Goal: Download file/media

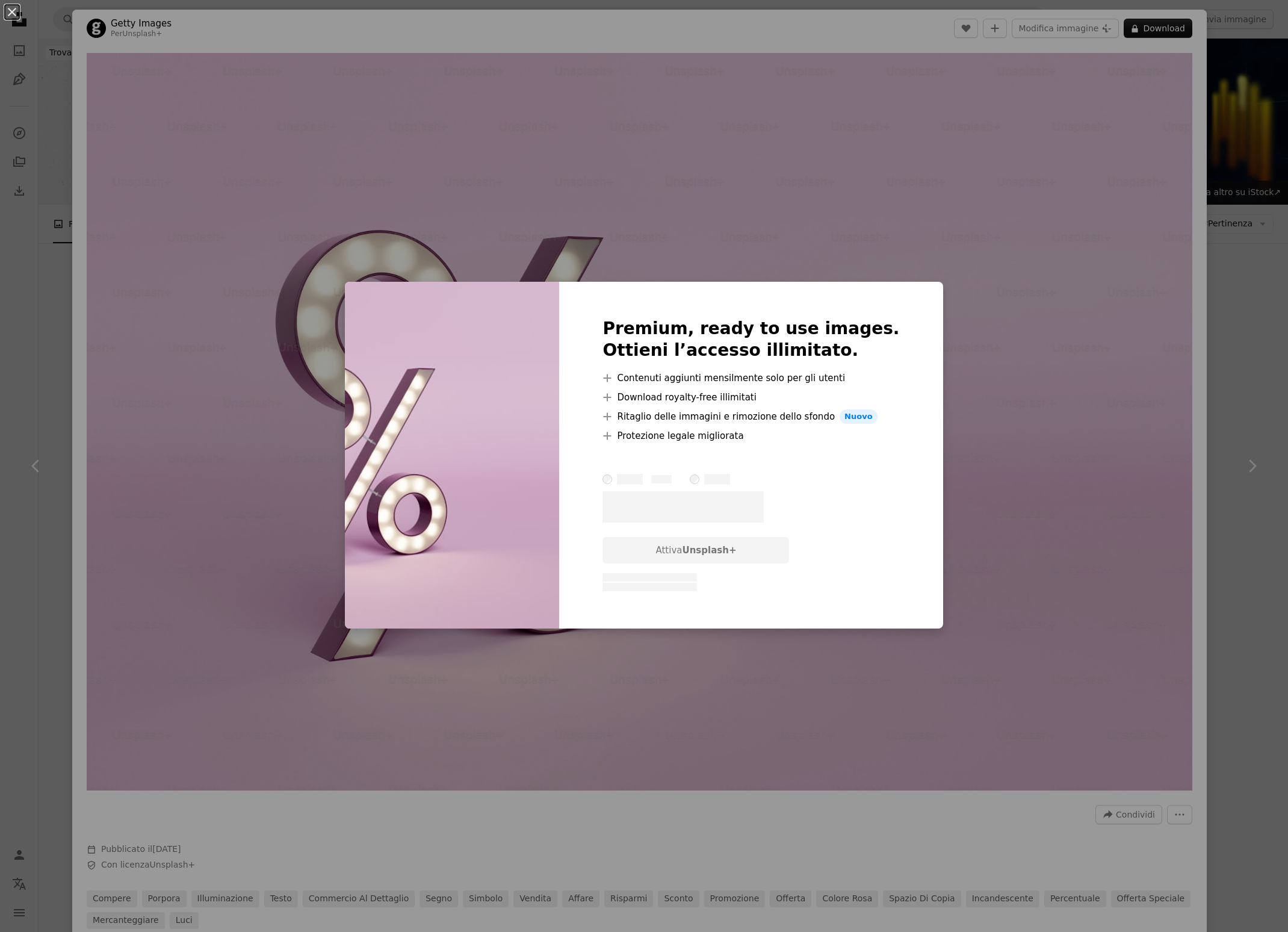
scroll to position [854, 0]
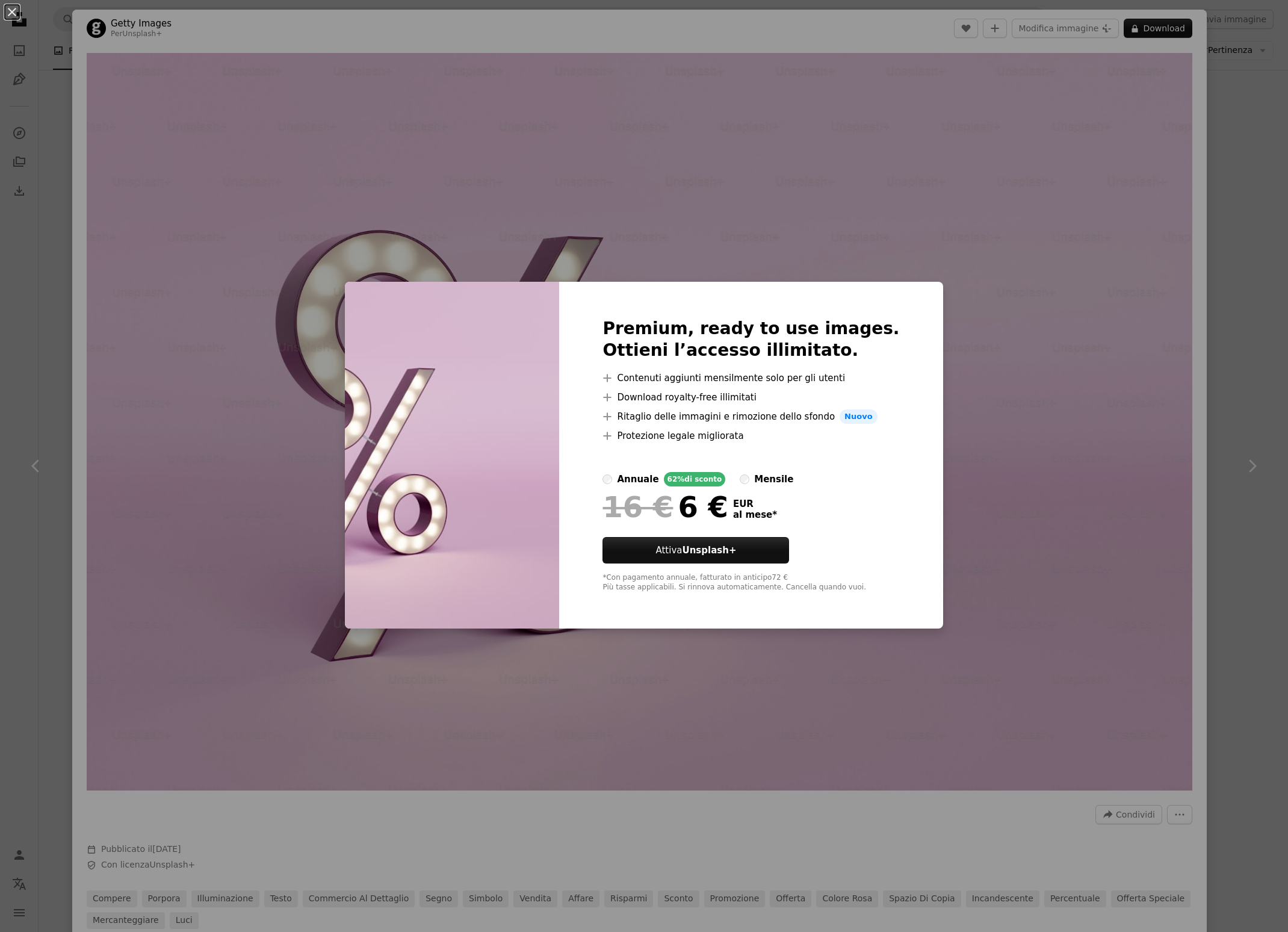
click at [1049, 472] on div "An X shape Premium, ready to use images. Ottieni l’accesso illimitato. A plus s…" at bounding box center [644, 466] width 1288 height 932
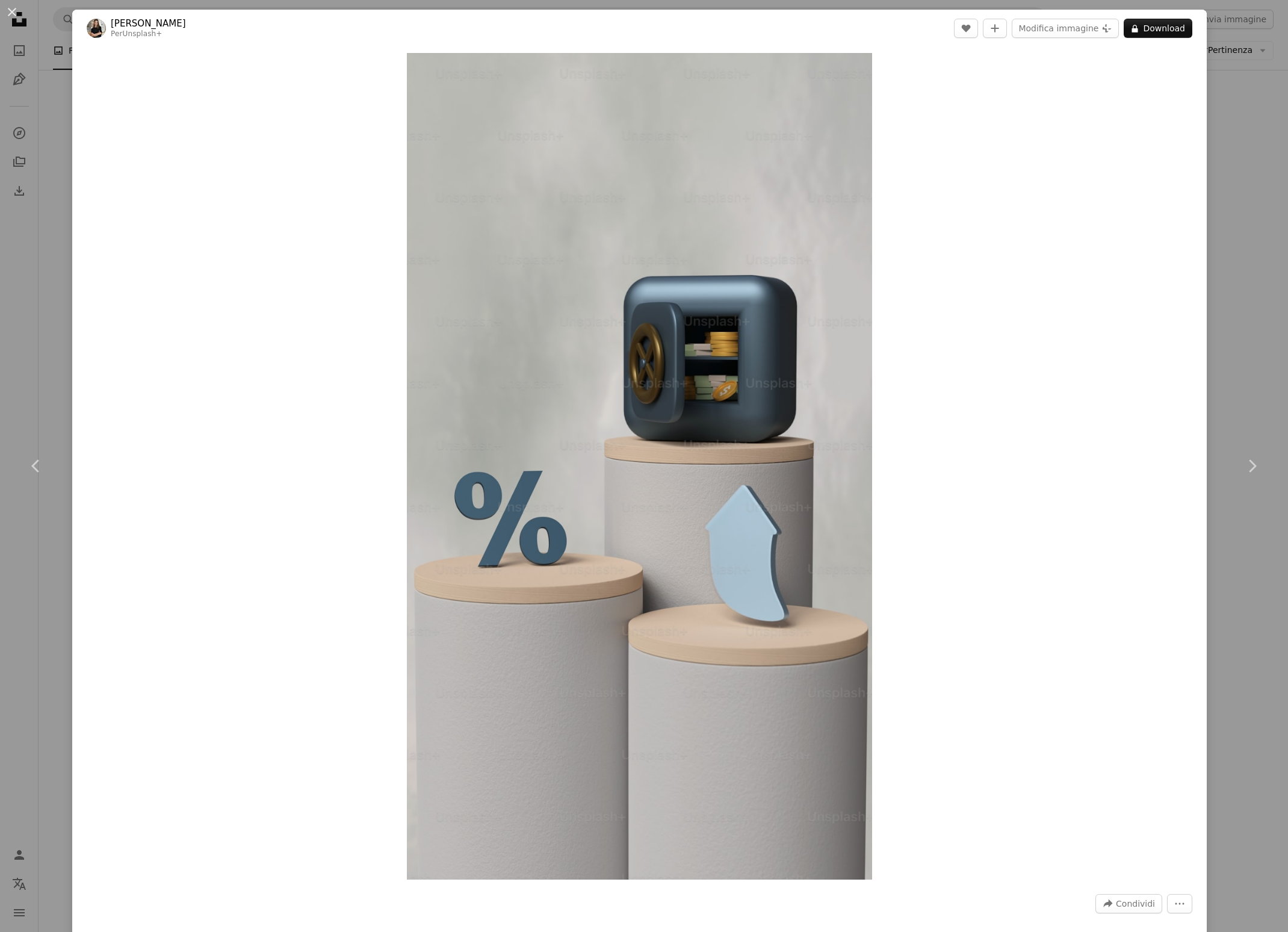
click at [19, 11] on button "An X shape" at bounding box center [12, 12] width 15 height 15
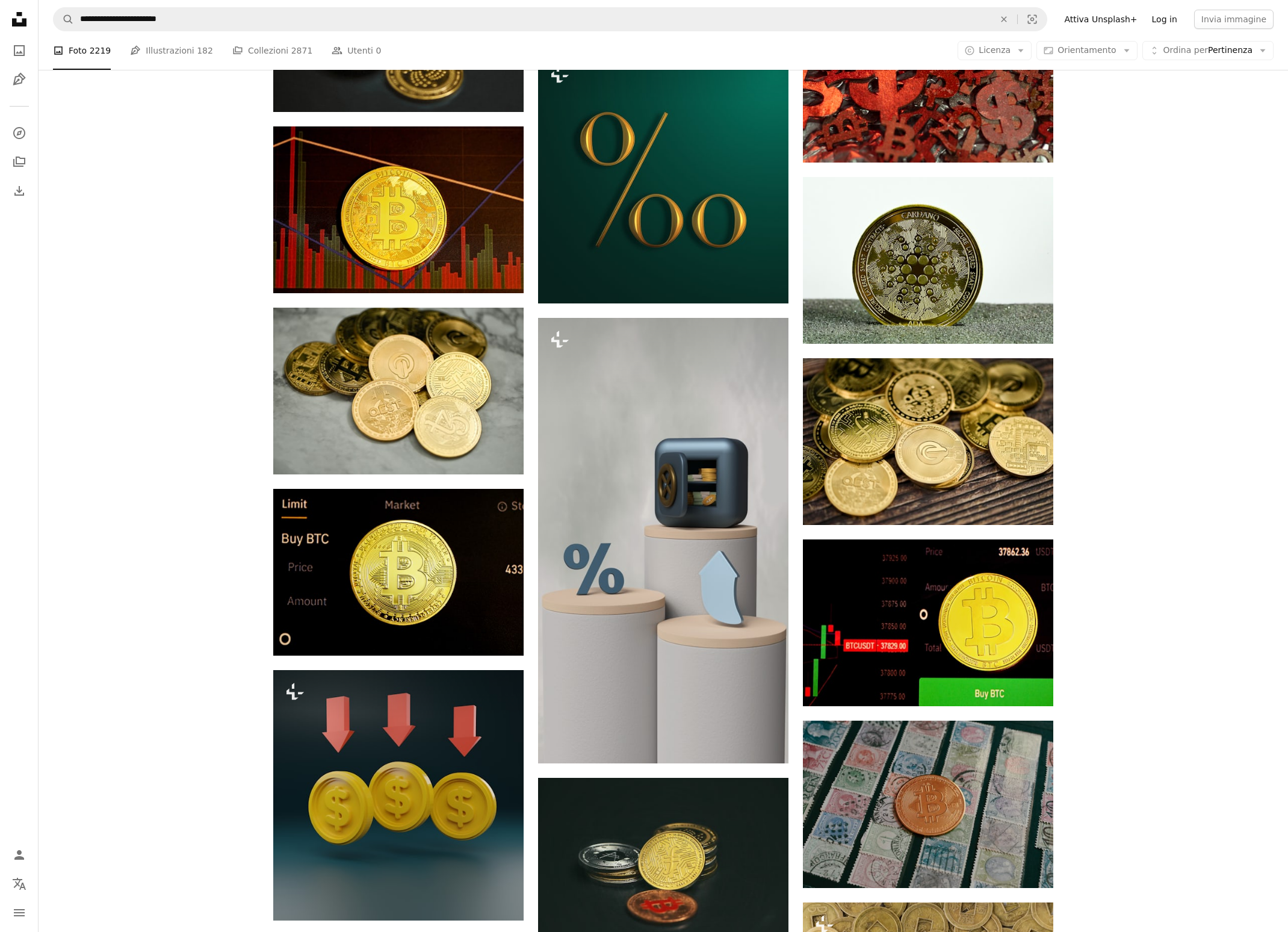
click at [1175, 16] on link "Log in" at bounding box center [1164, 19] width 40 height 20
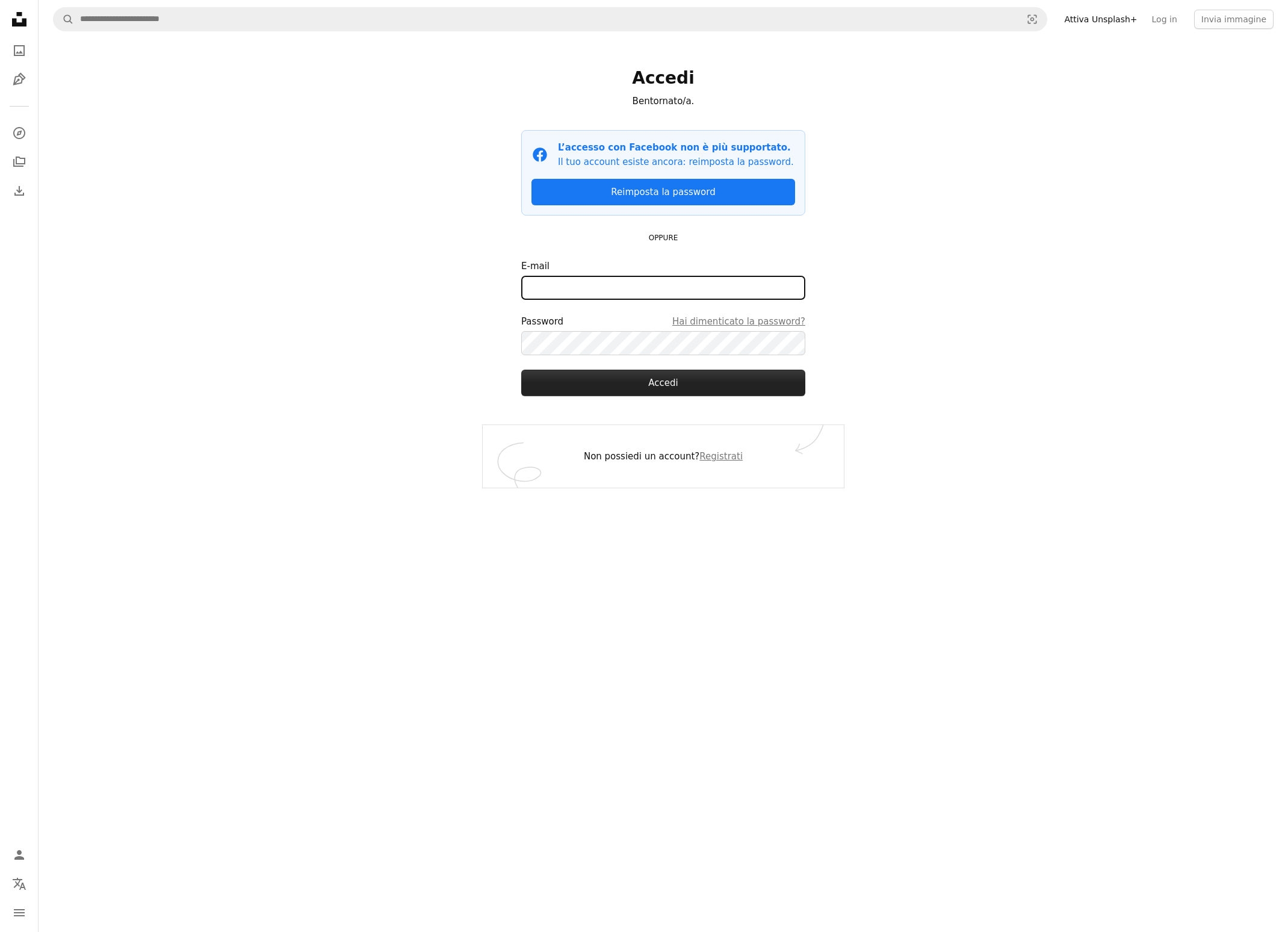
type input "**********"
click at [662, 383] on button "Accedi" at bounding box center [662, 382] width 284 height 26
